Goal: Information Seeking & Learning: Understand process/instructions

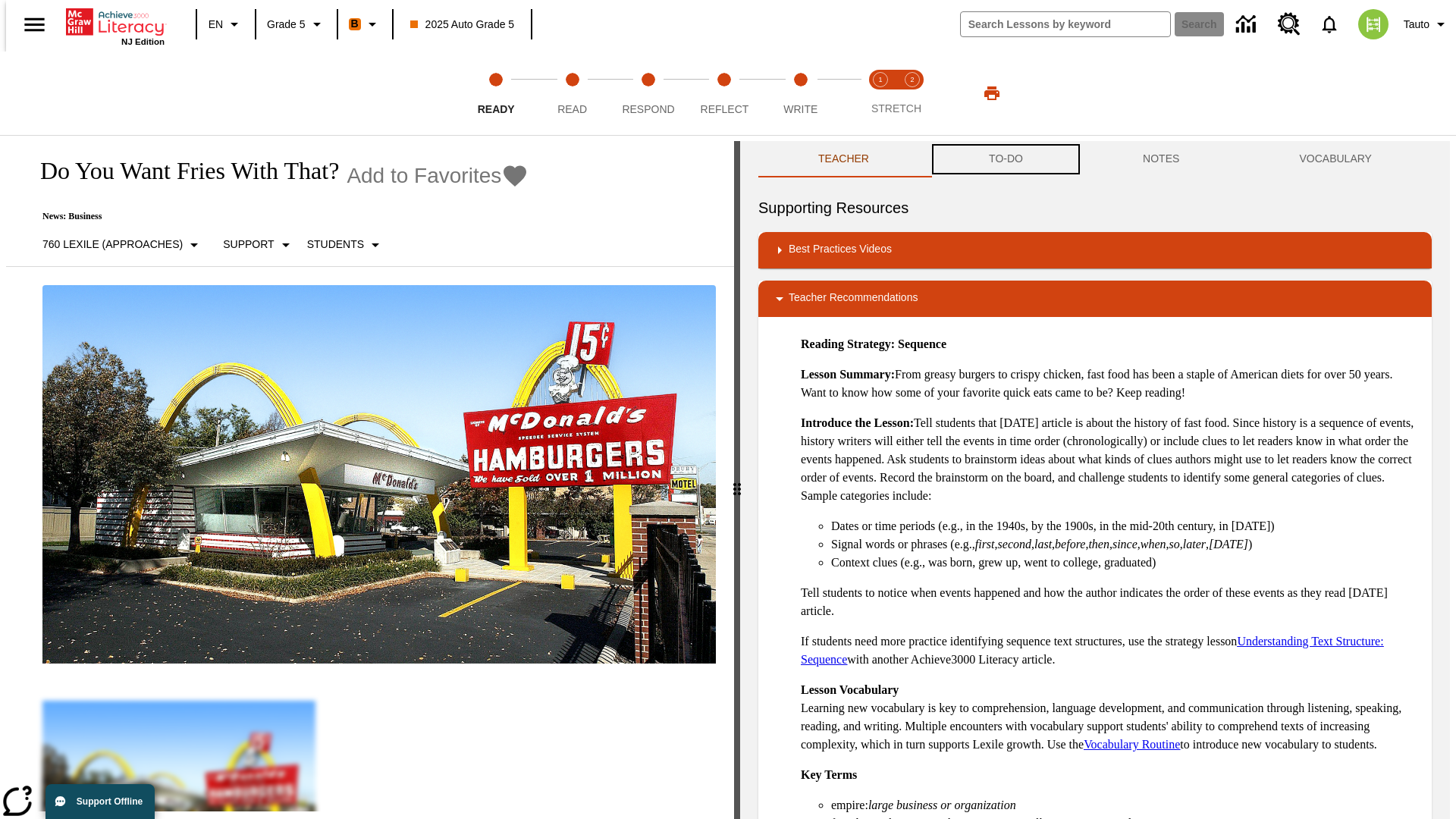
click at [1005, 159] on button "TO-DO" at bounding box center [1006, 159] width 154 height 37
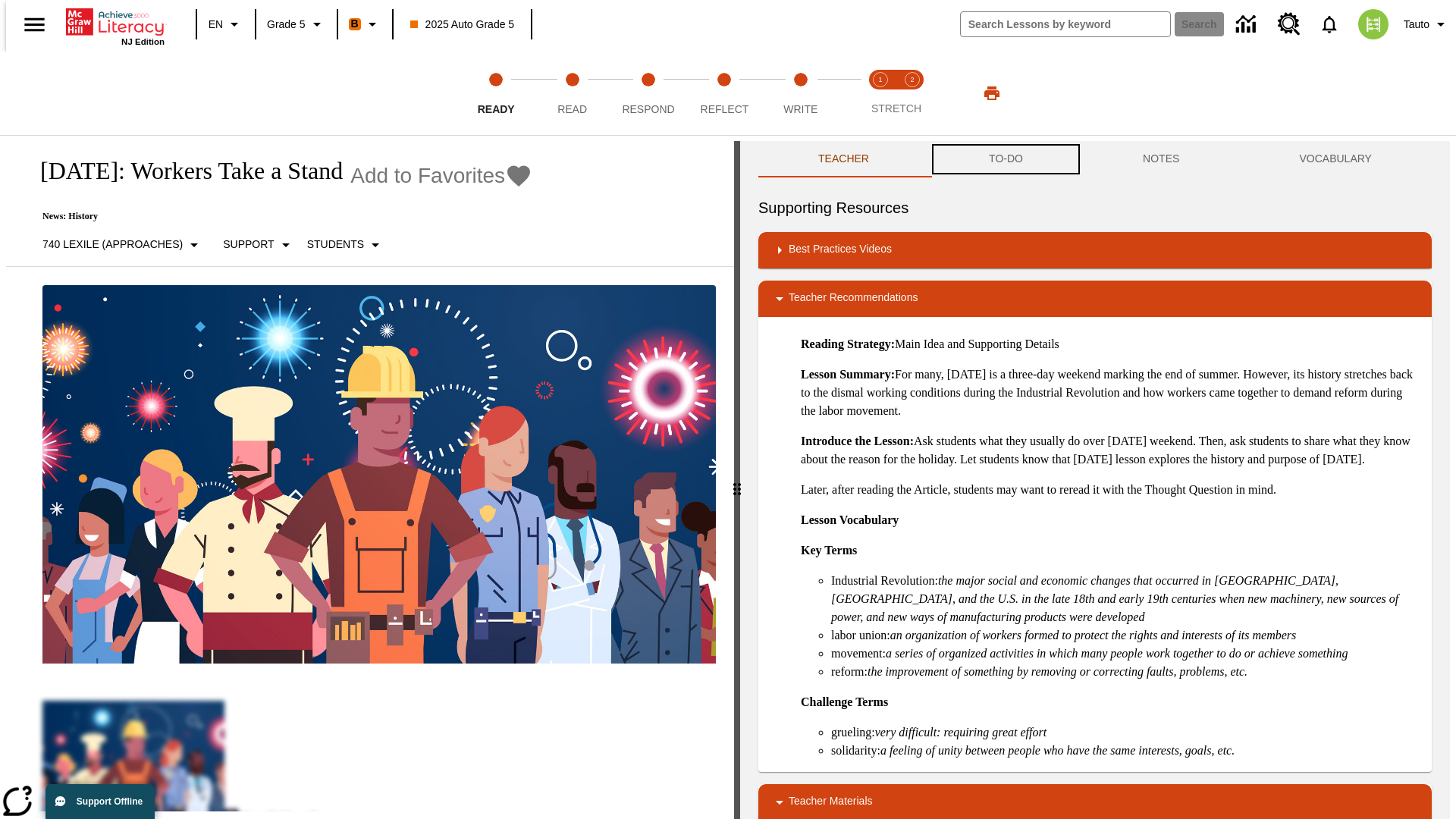
click at [1005, 159] on button "TO-DO" at bounding box center [1006, 159] width 154 height 37
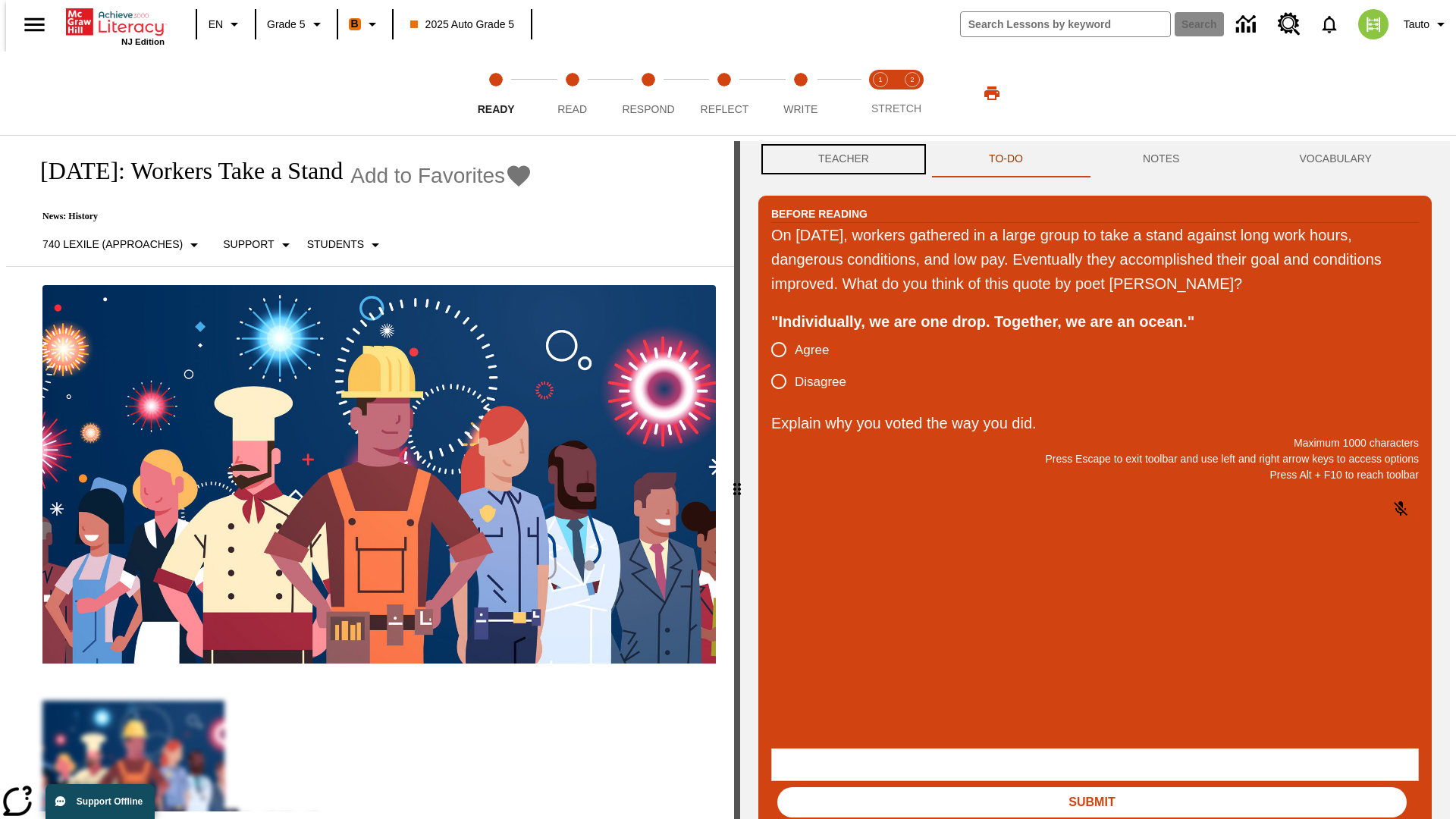
scroll to position [1, 0]
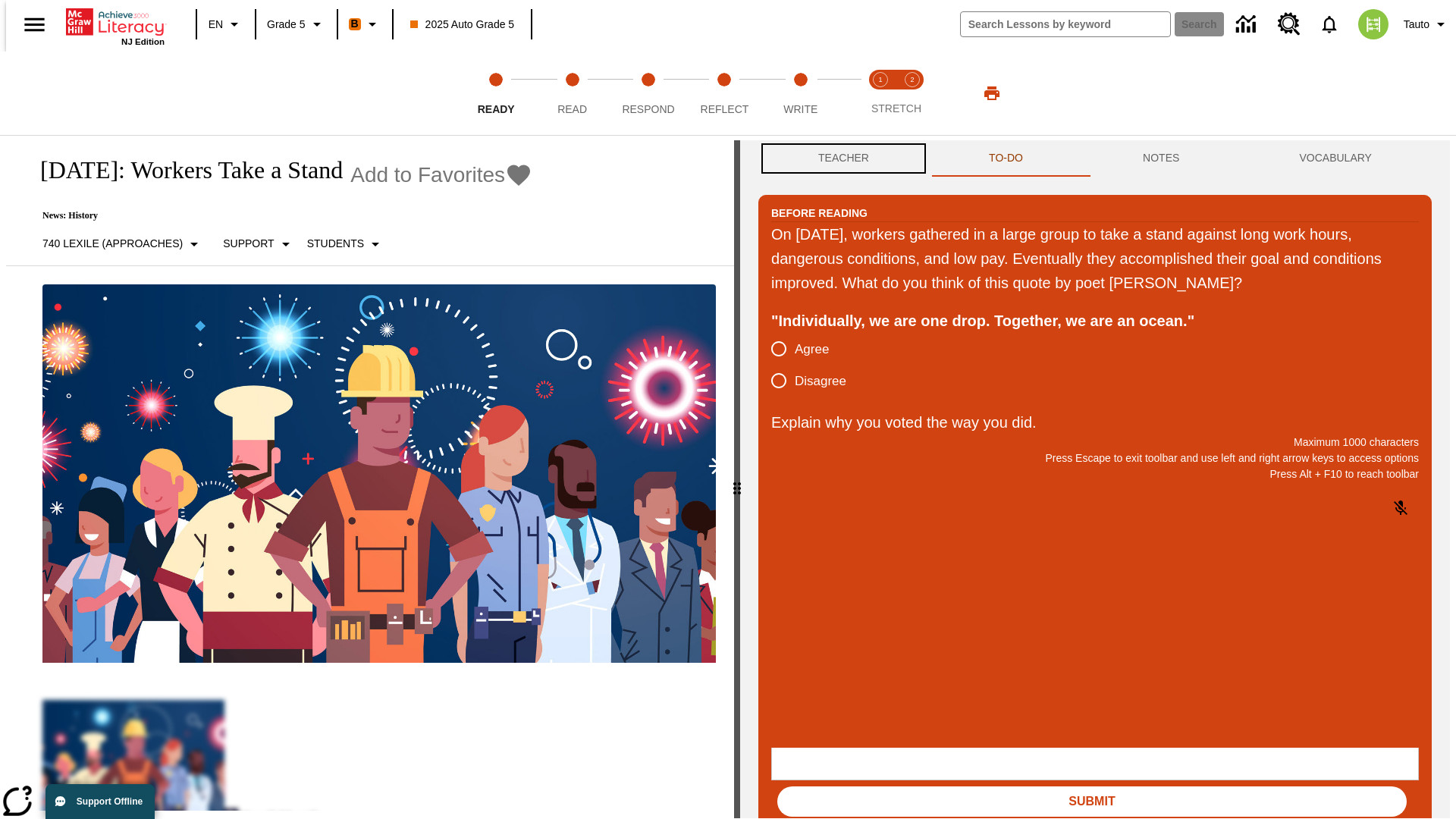
click at [839, 159] on button "Teacher" at bounding box center [843, 158] width 170 height 37
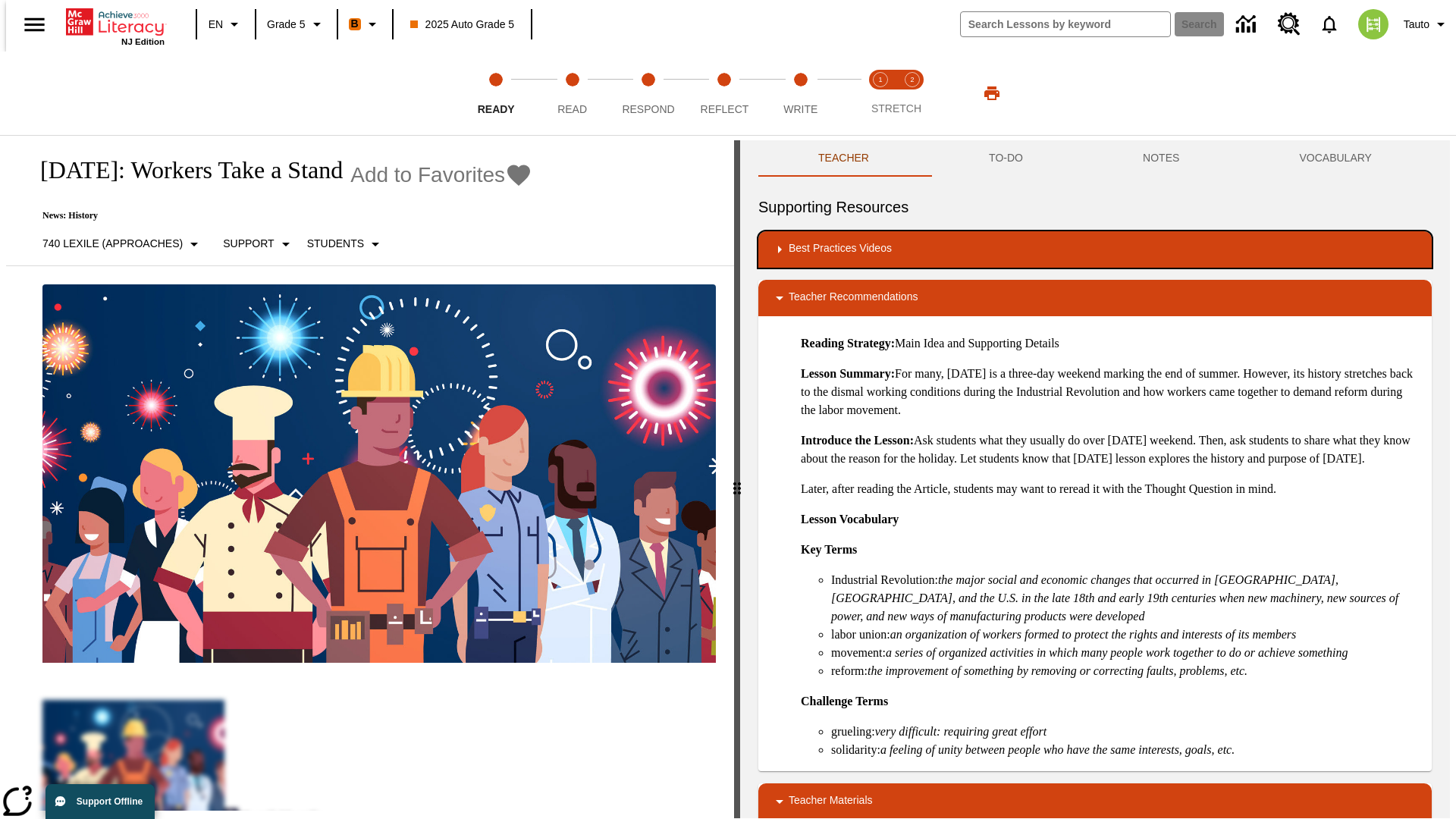
click at [1095, 249] on div "Best Practices Videos" at bounding box center [1094, 249] width 649 height 18
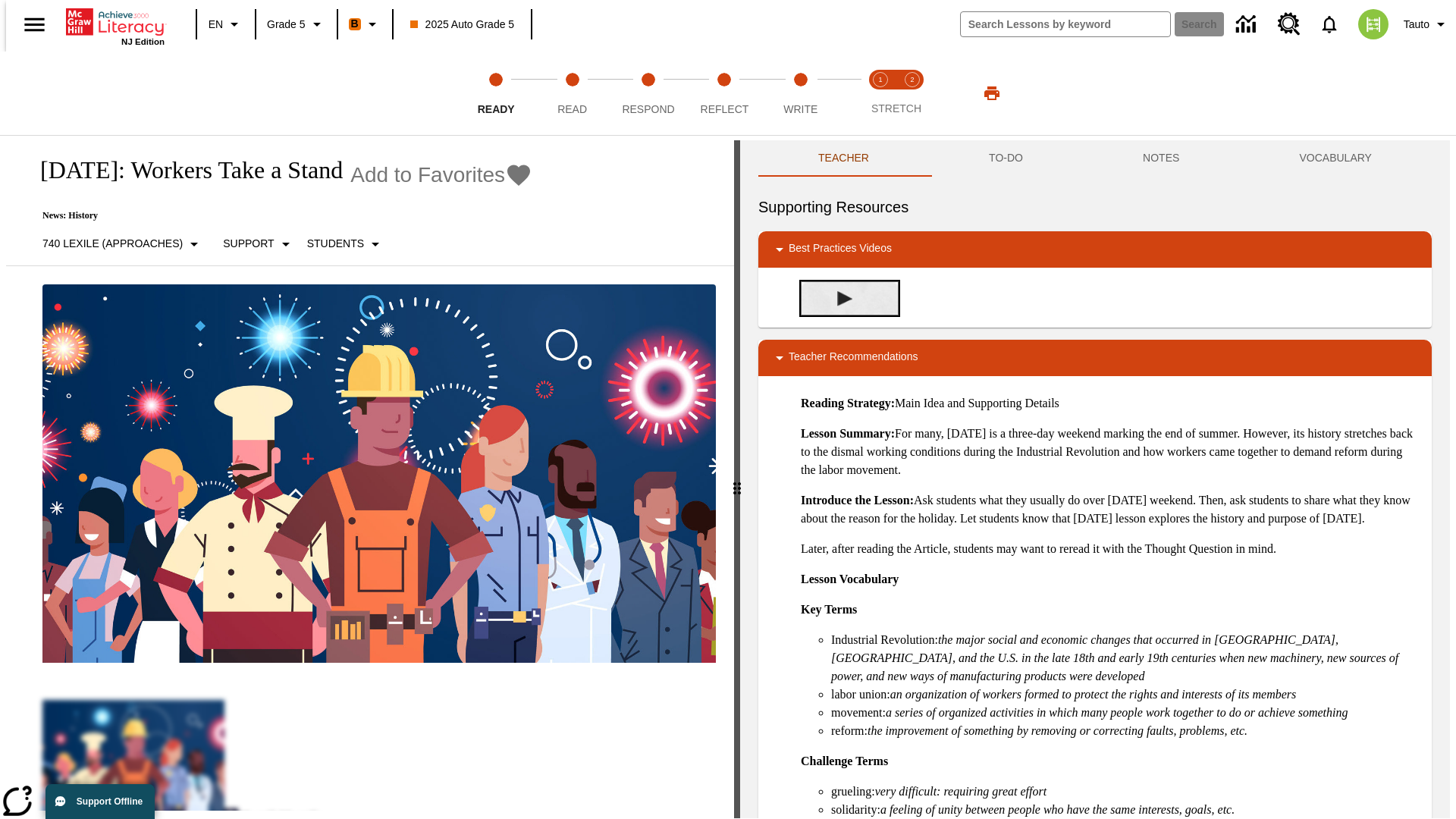
click at [839, 298] on img "Building Academic Vocabulary" at bounding box center [845, 298] width 15 height 15
click at [572, 93] on span "Read" at bounding box center [572, 103] width 29 height 27
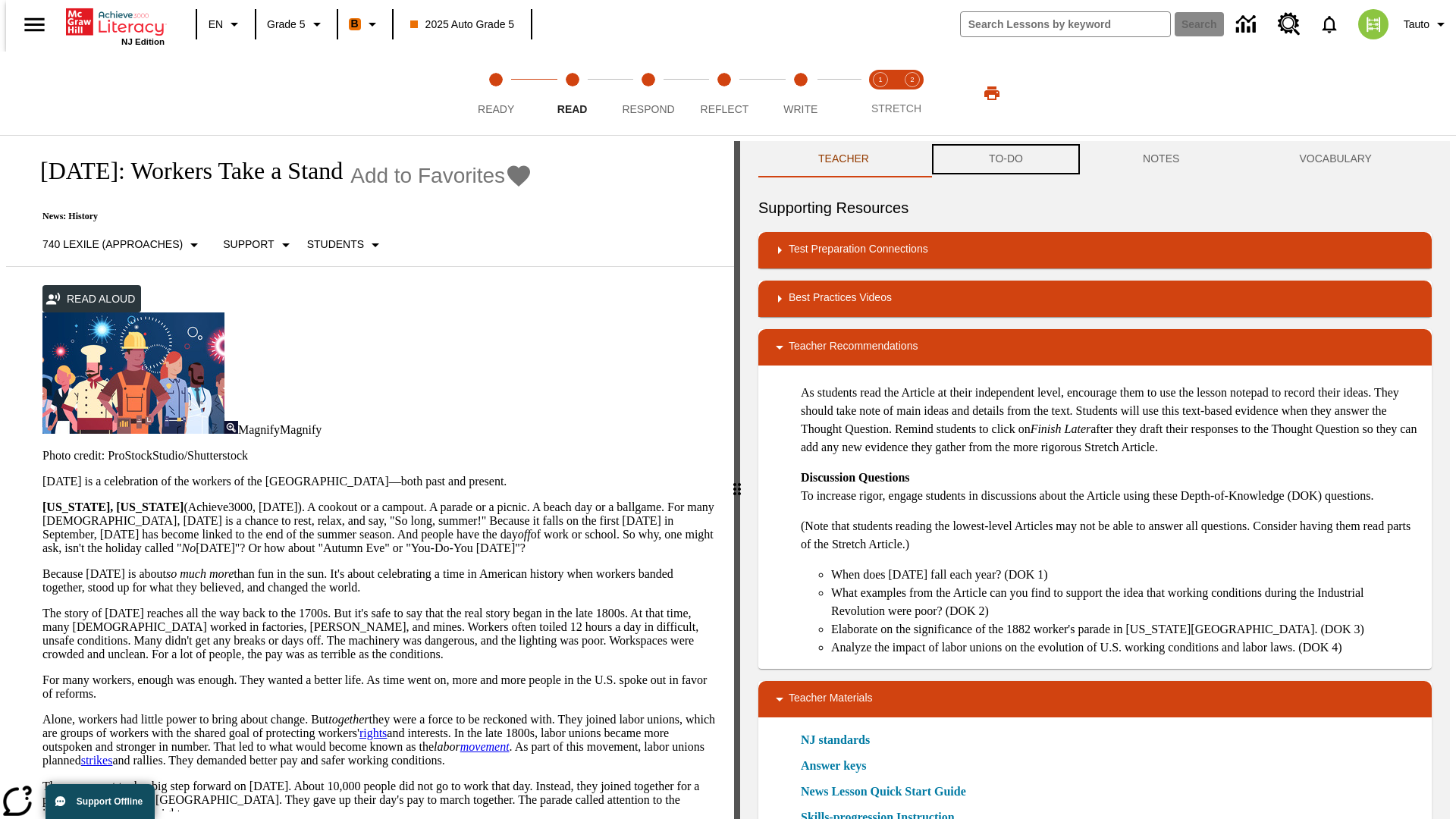
scroll to position [1, 0]
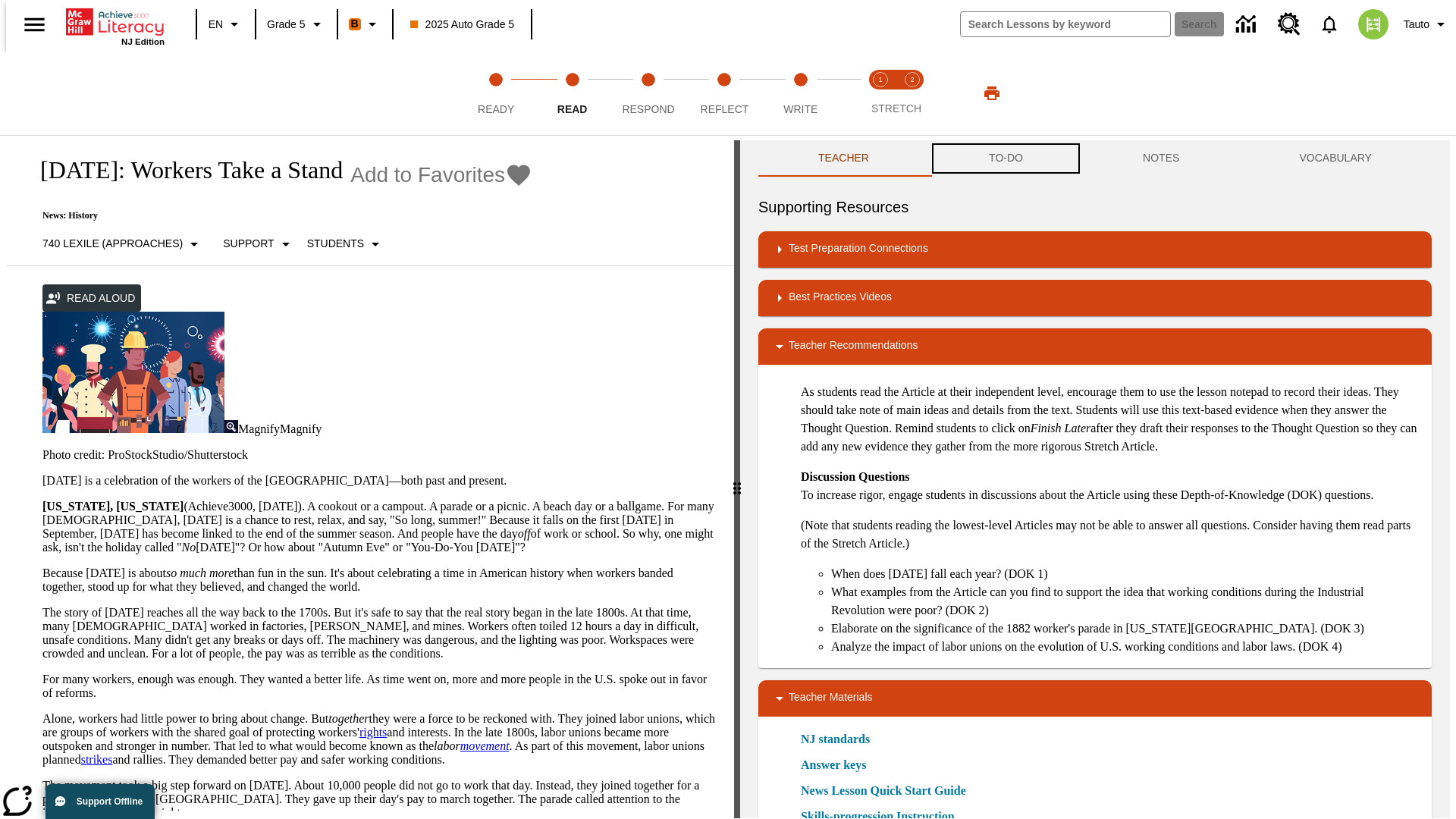
click at [1005, 159] on button "TO-DO" at bounding box center [1006, 158] width 154 height 37
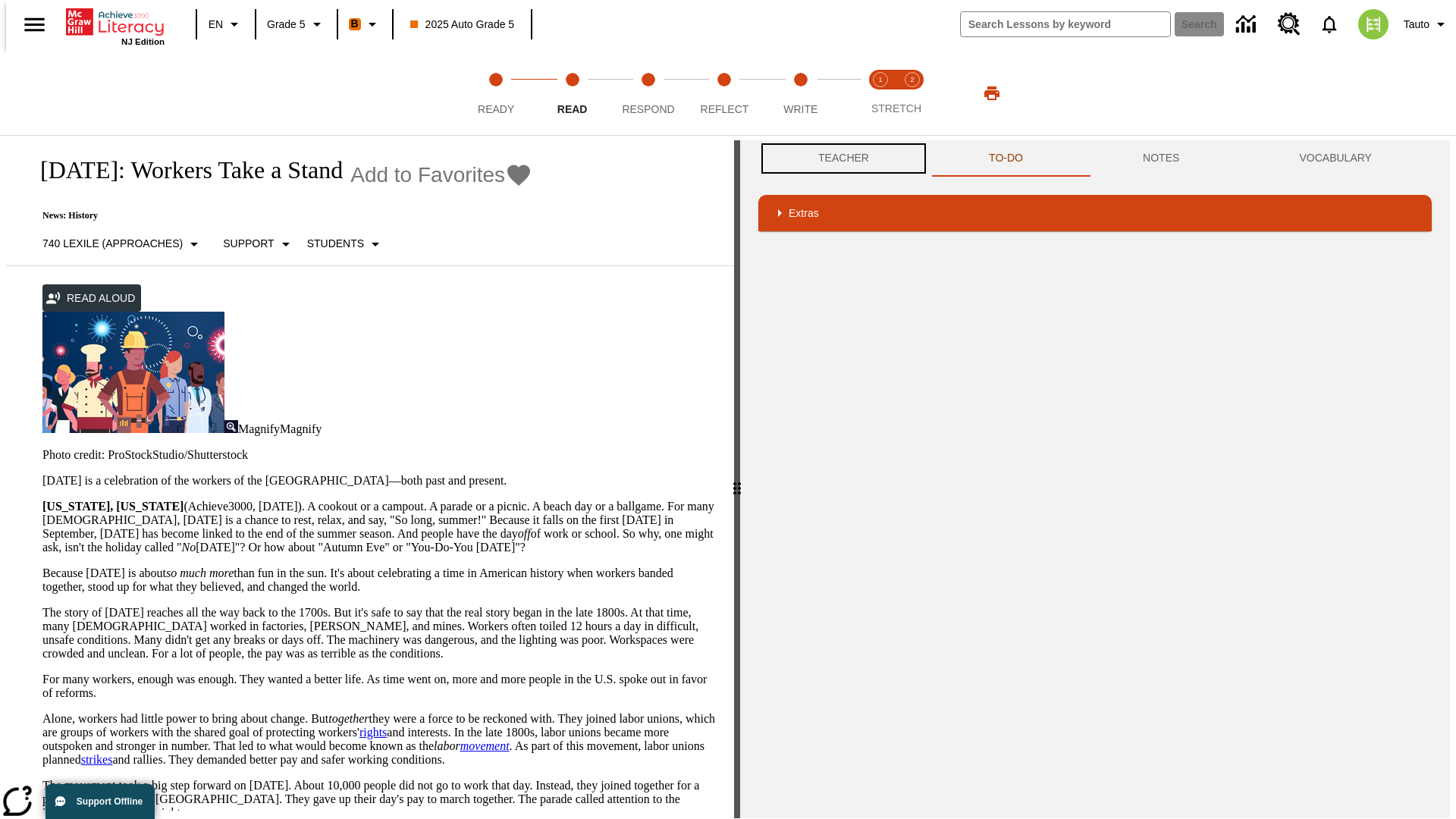
click at [839, 158] on button "Teacher" at bounding box center [843, 158] width 170 height 37
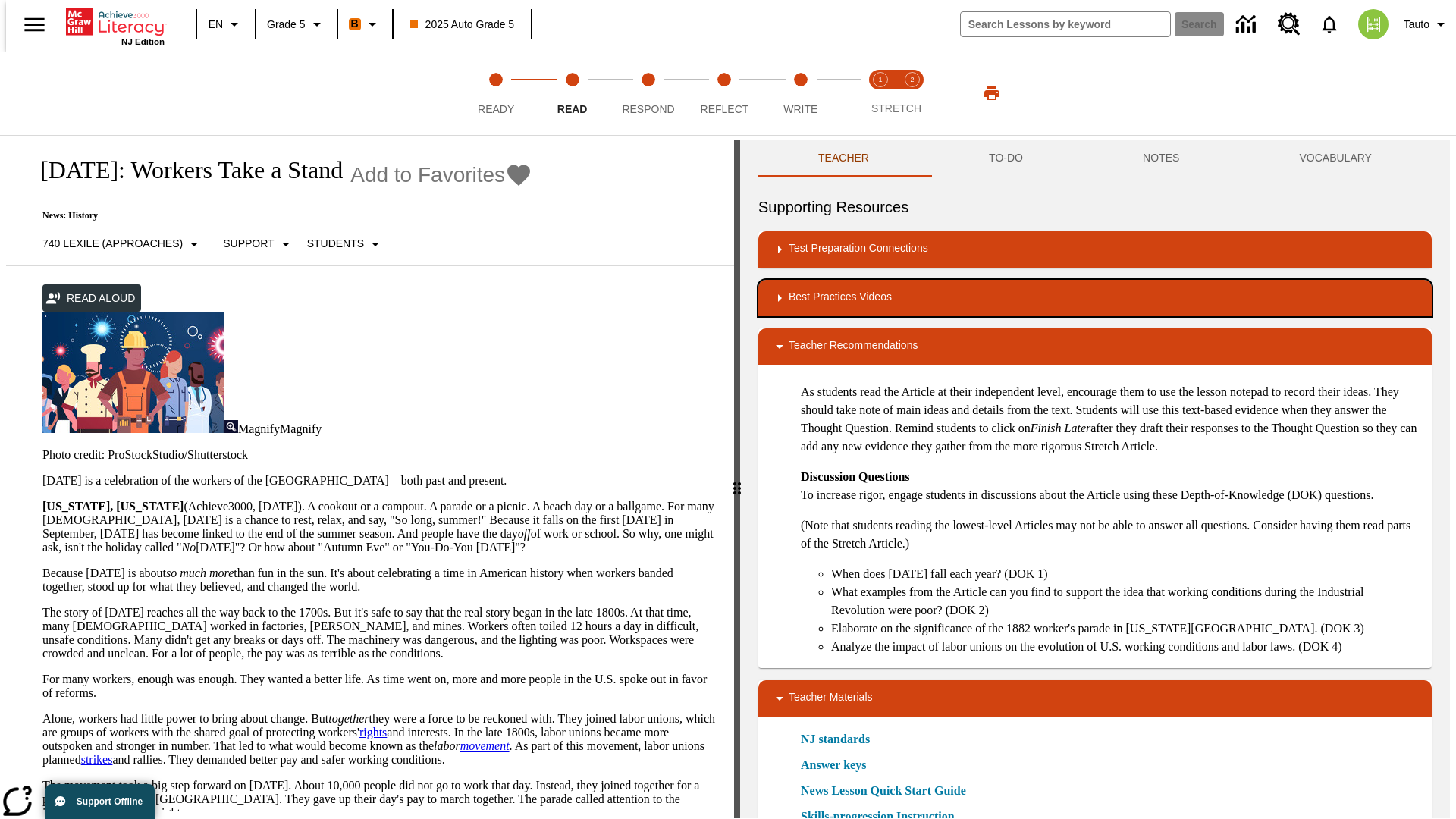
click at [1095, 298] on div "Best Practices Videos" at bounding box center [1094, 297] width 649 height 18
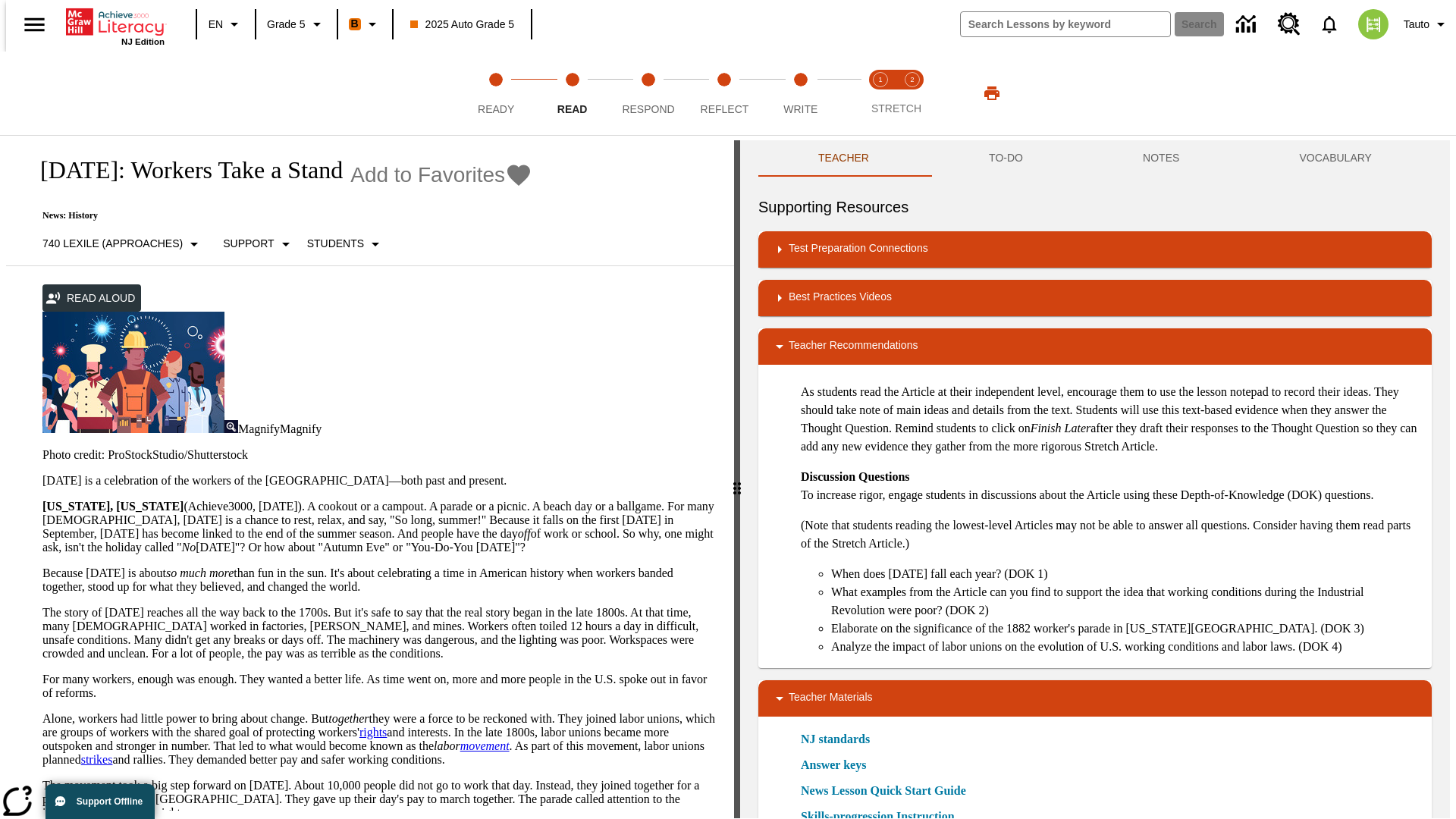
click at [839, 346] on img "Summarization" at bounding box center [845, 347] width 15 height 15
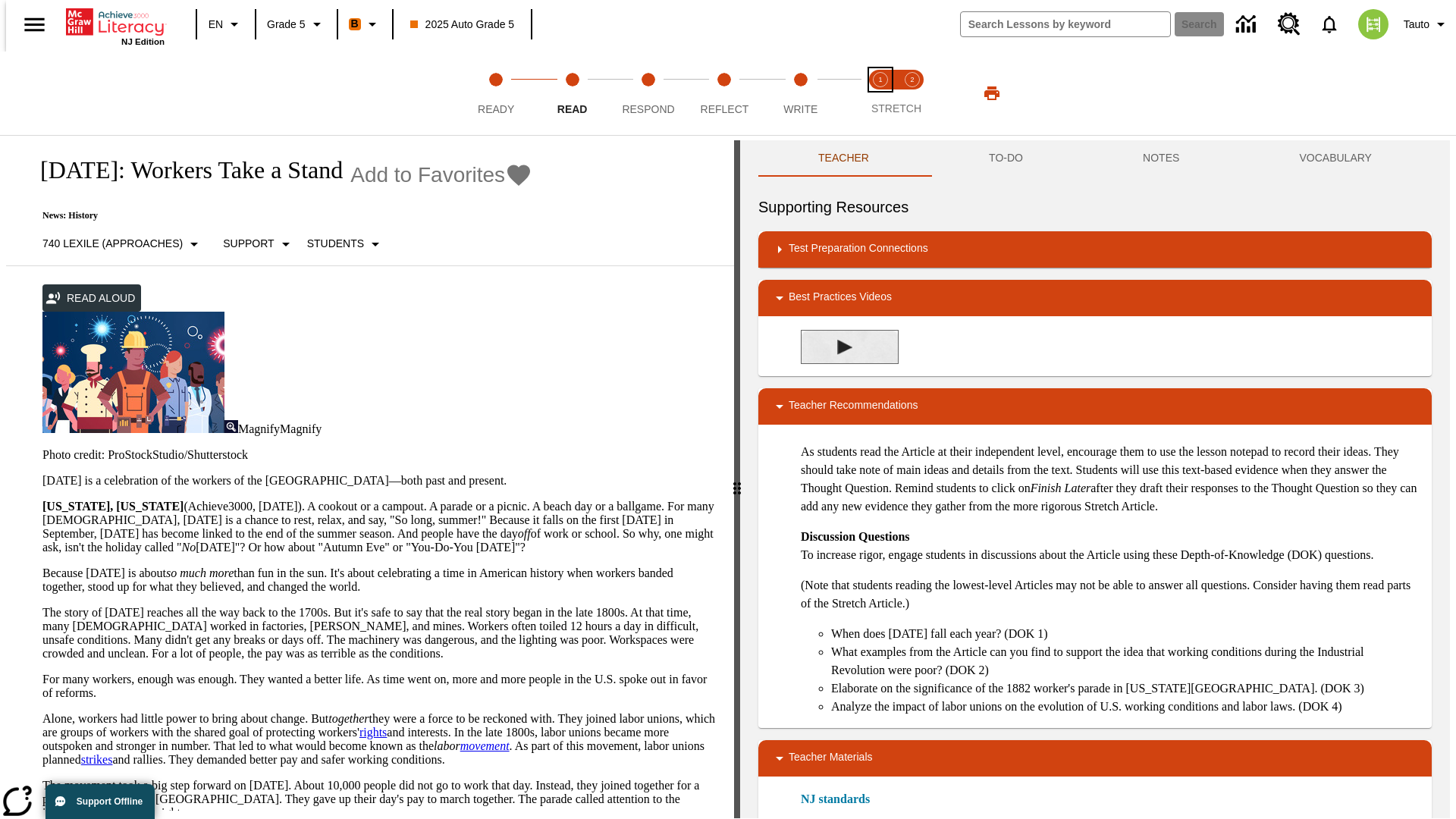
click at [881, 93] on span "Stretch Read step 1 of 2" at bounding box center [881, 103] width 20 height 27
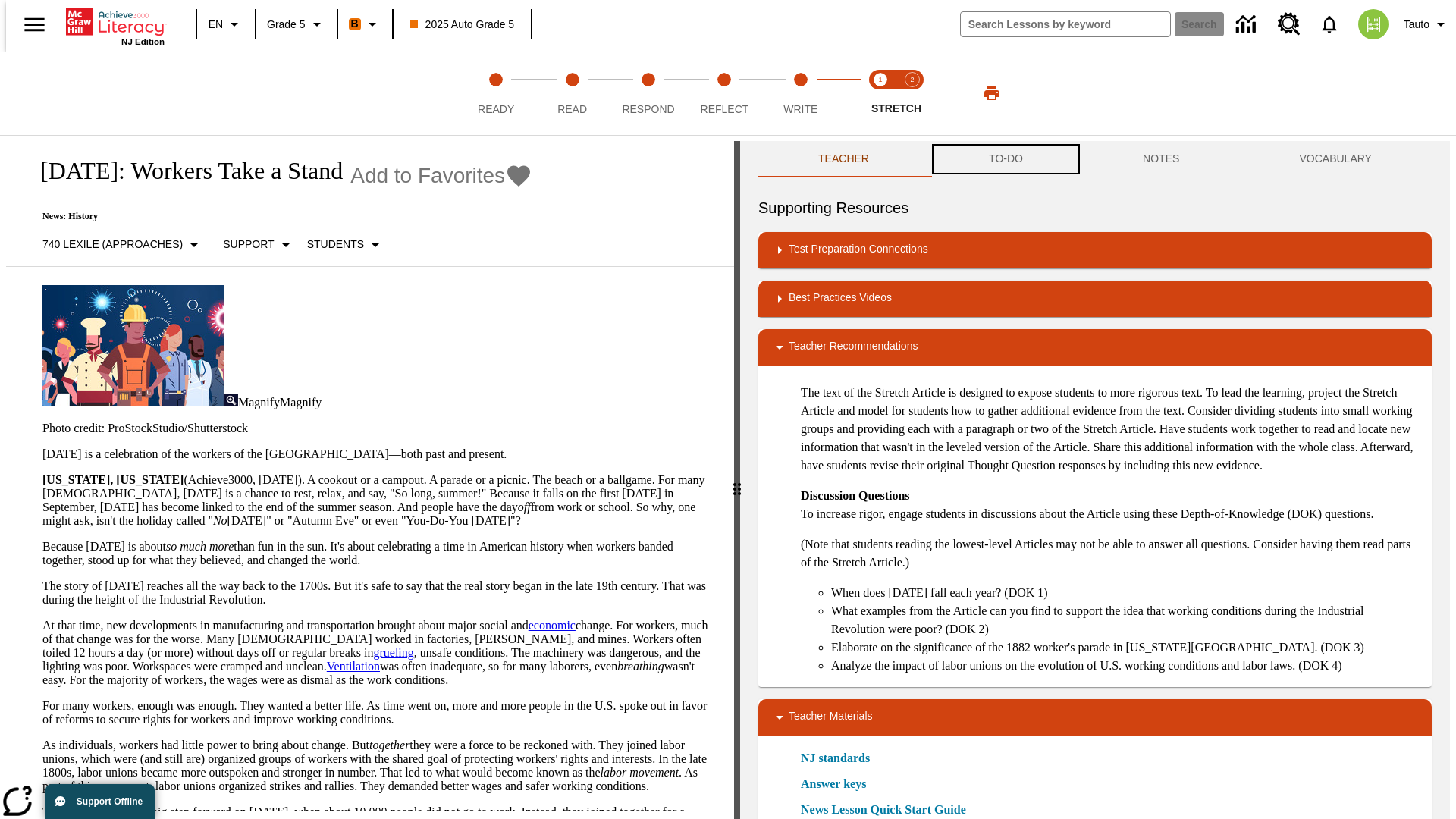
scroll to position [1, 0]
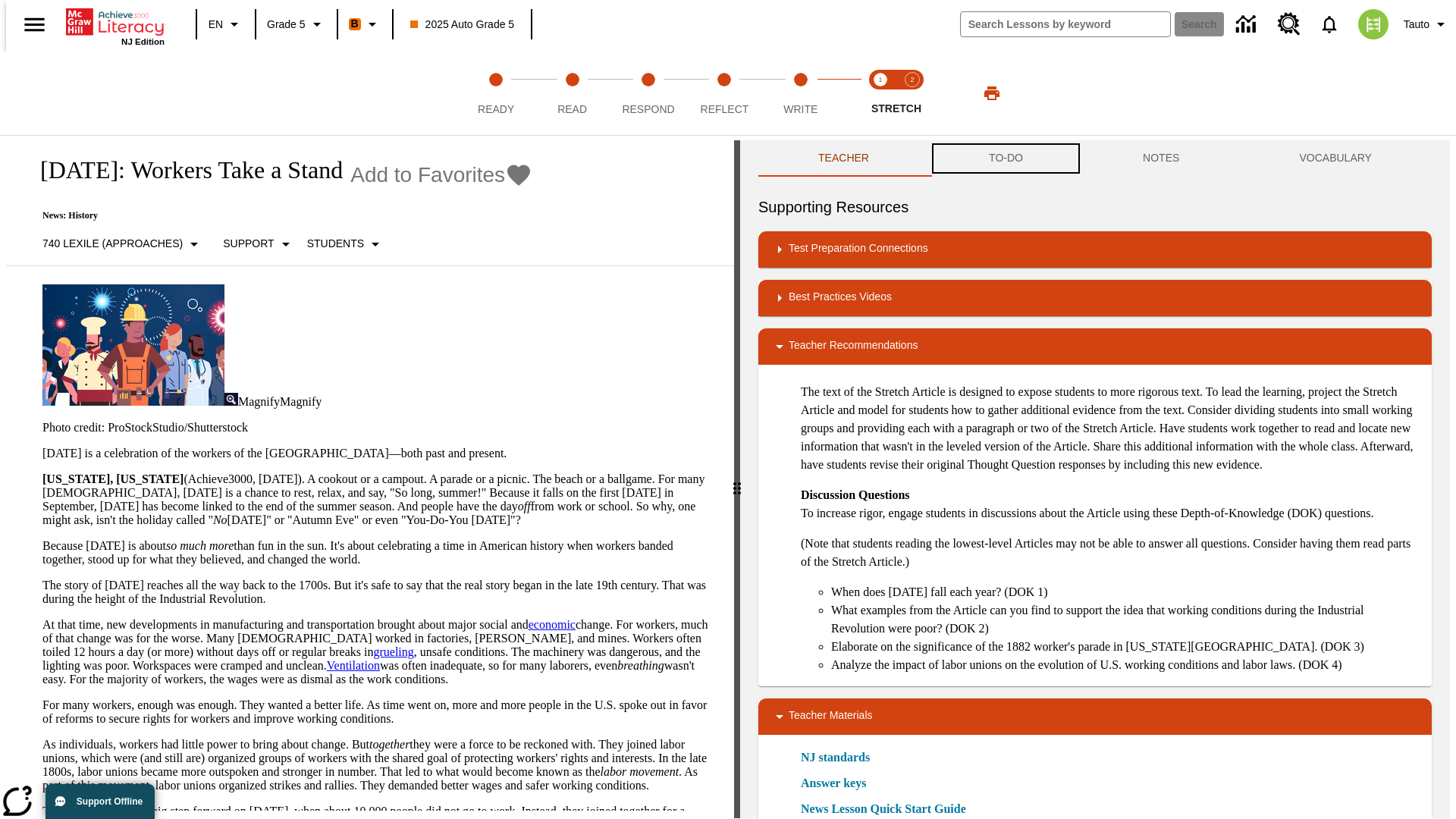
click at [1005, 159] on button "TO-DO" at bounding box center [1006, 158] width 154 height 37
